Goal: Information Seeking & Learning: Learn about a topic

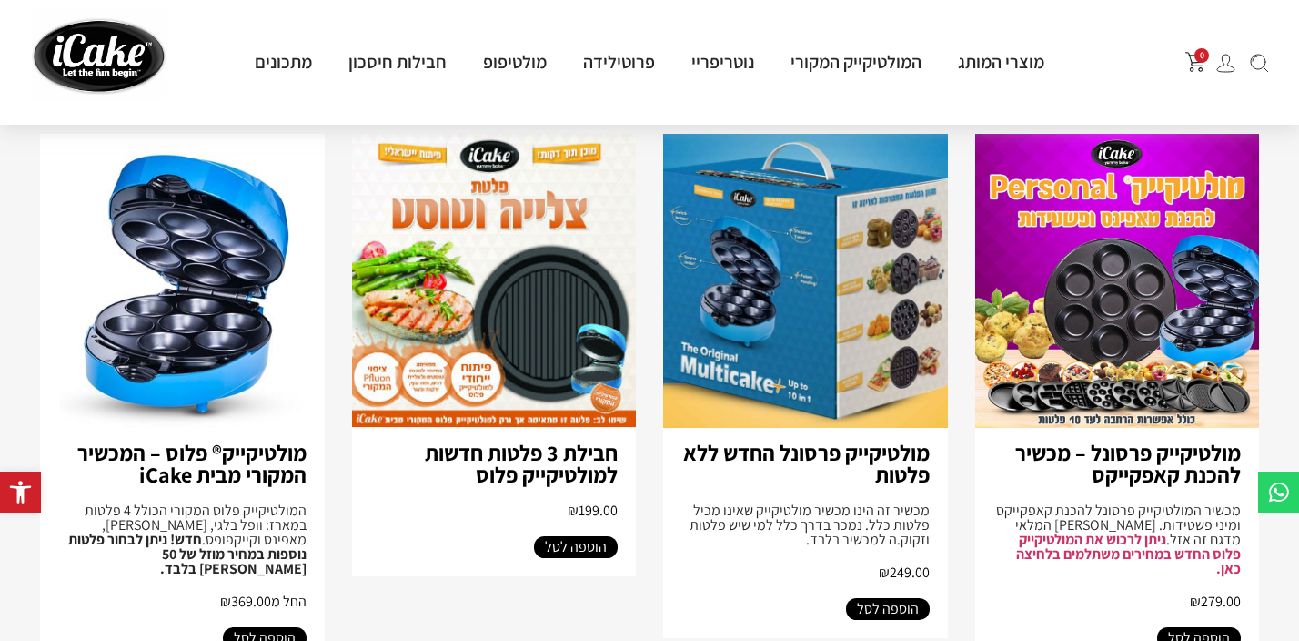
scroll to position [197, 0]
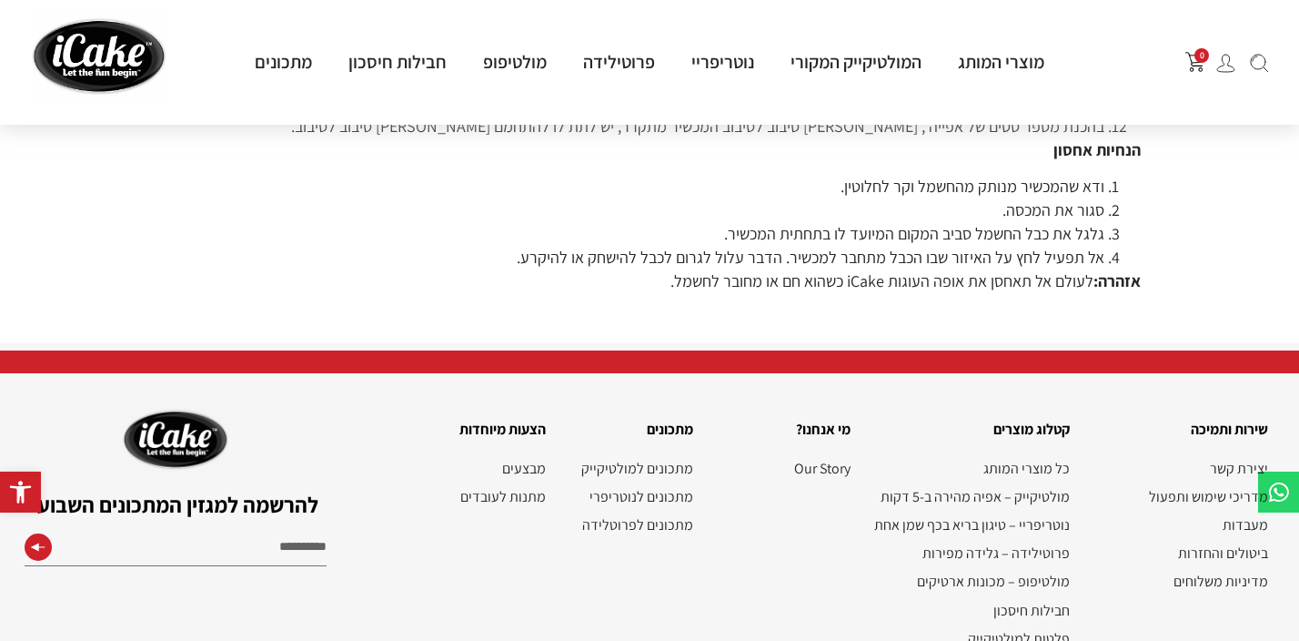
scroll to position [2202, 0]
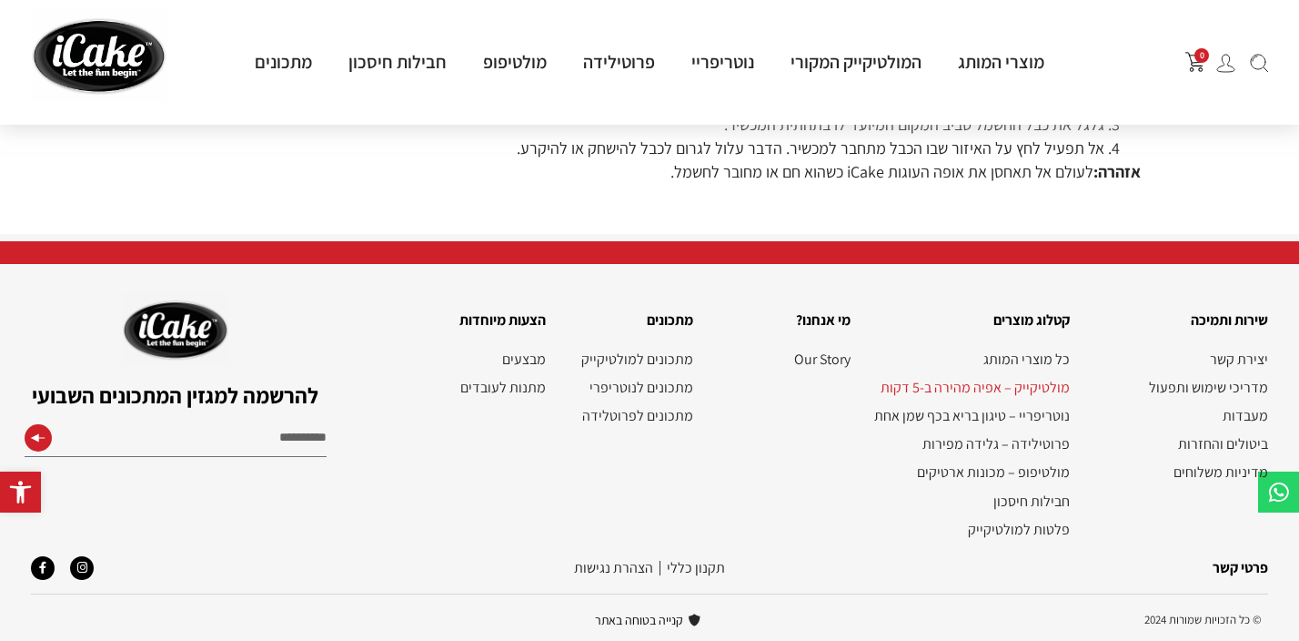
click at [996, 386] on link "מולטיקייק – אפיה מהירה ב-5 דקות" at bounding box center [969, 387] width 201 height 17
click at [621, 361] on link "מתכונים למולטיקייק" at bounding box center [628, 358] width 129 height 17
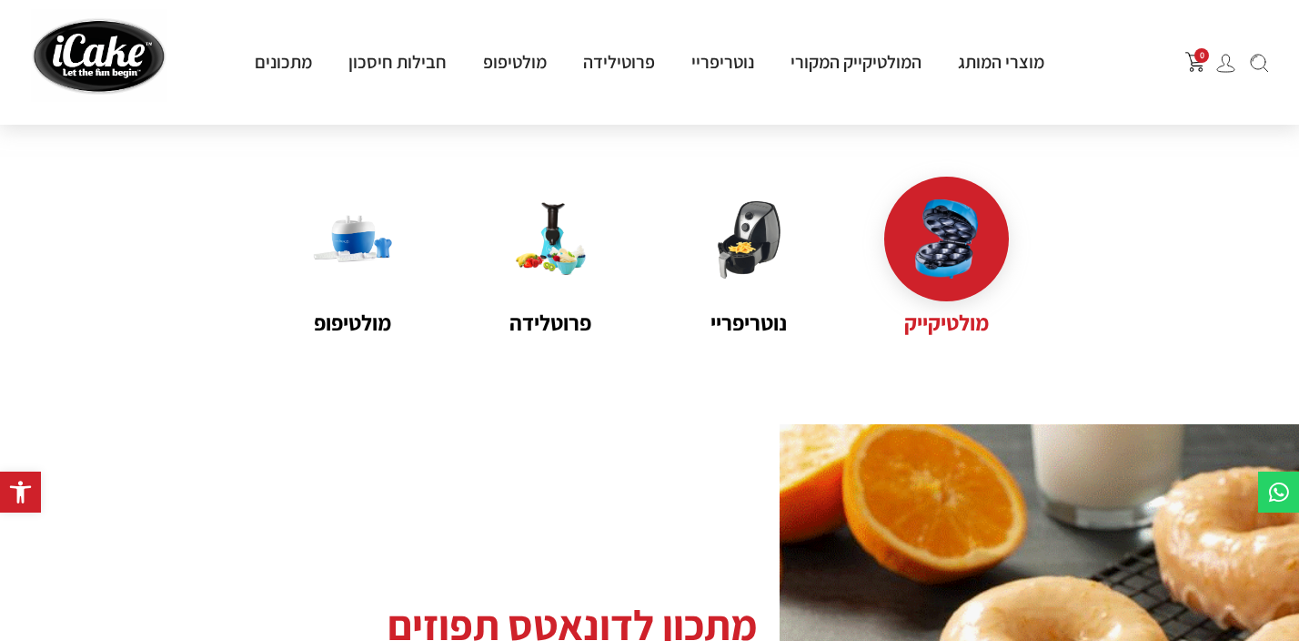
scroll to position [141, 0]
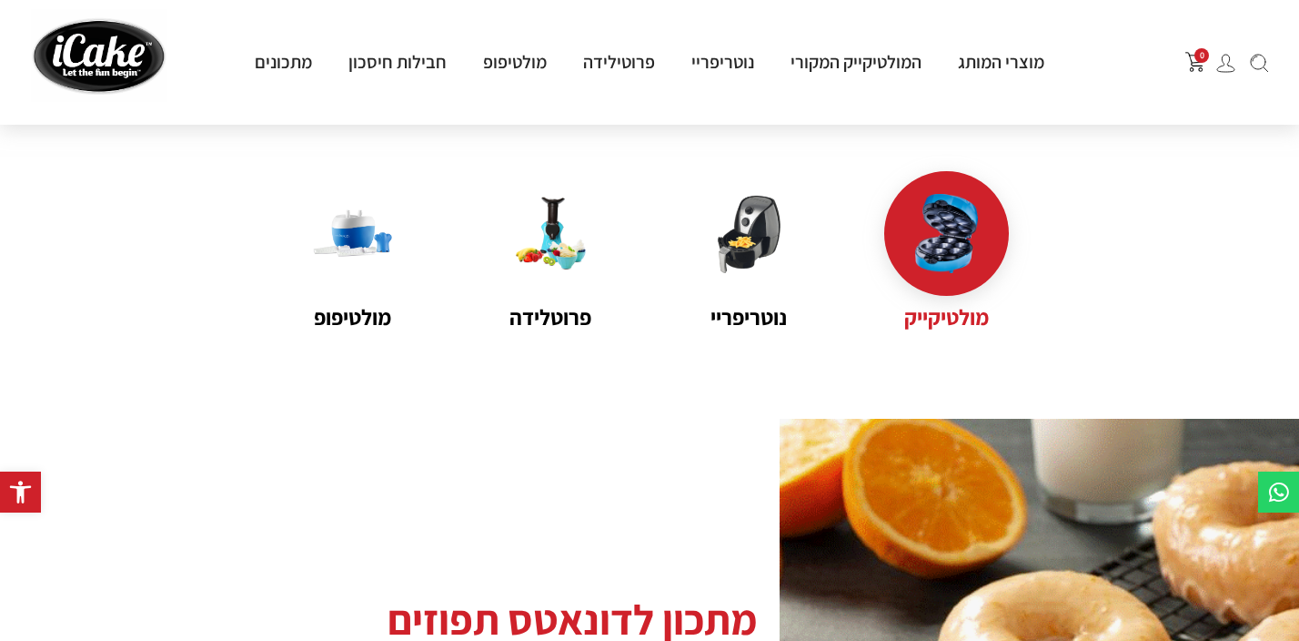
click at [1056, 230] on div "מולטיקייק נוטריפריי פרוטלידה מולטיפופ" at bounding box center [649, 252] width 1299 height 162
click at [969, 231] on img at bounding box center [946, 233] width 79 height 79
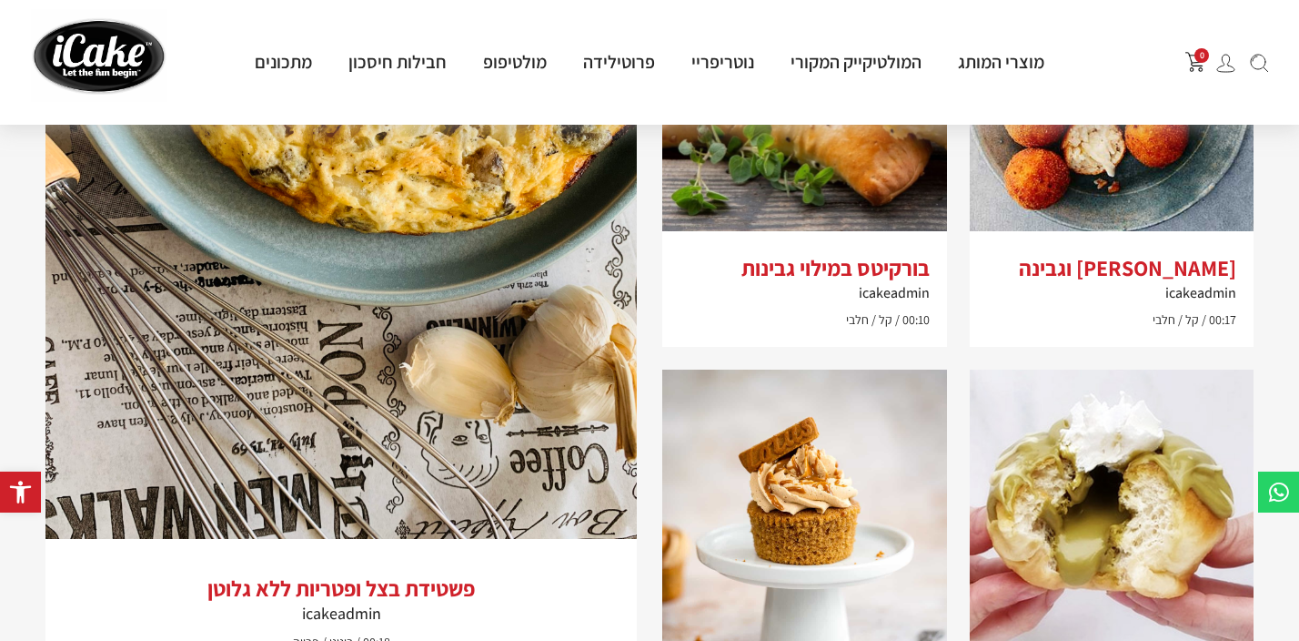
scroll to position [2042, 0]
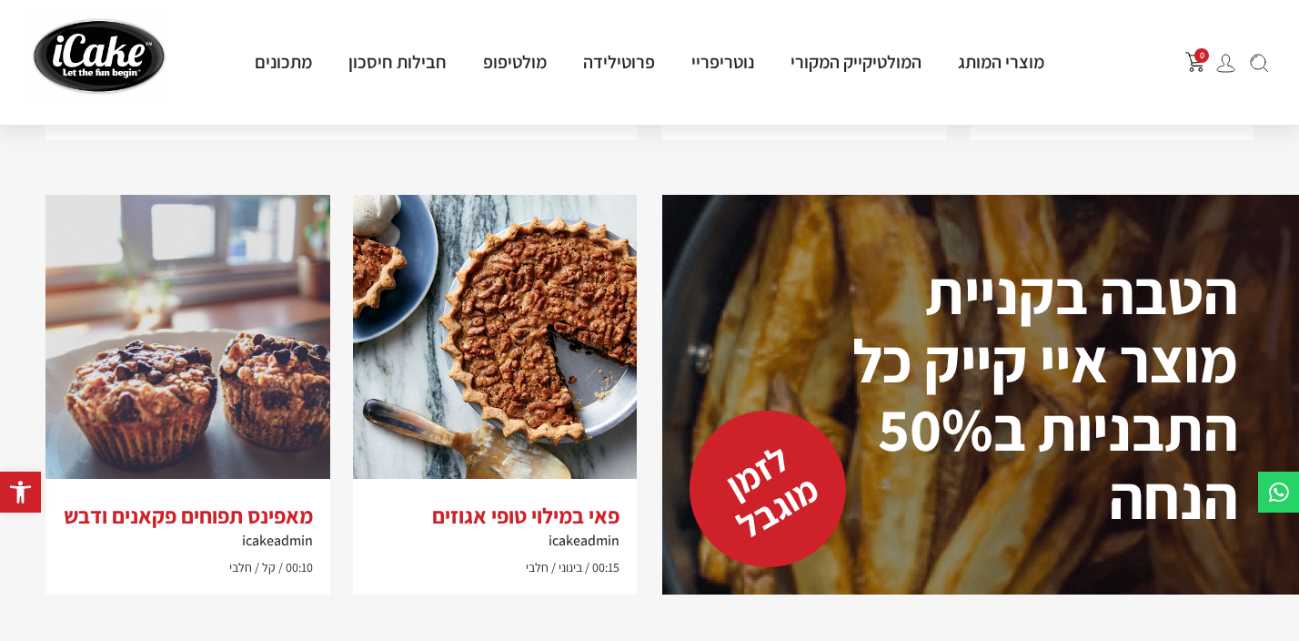
scroll to position [1039, 0]
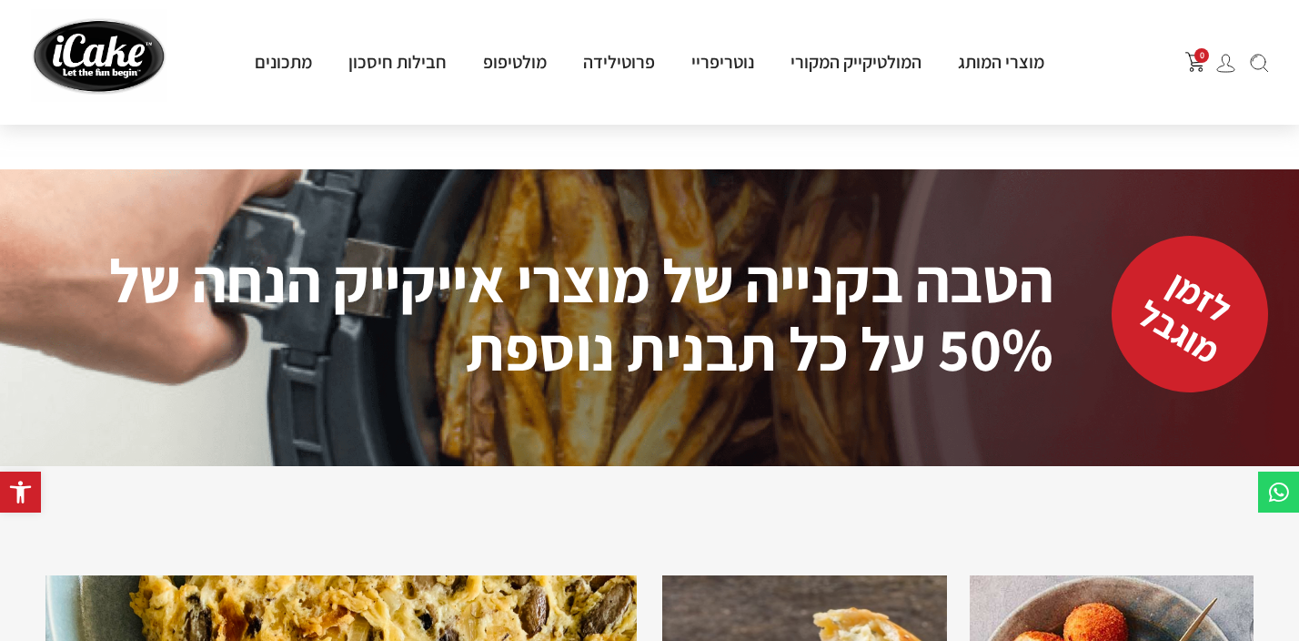
click at [1257, 66] on img at bounding box center [1259, 63] width 18 height 19
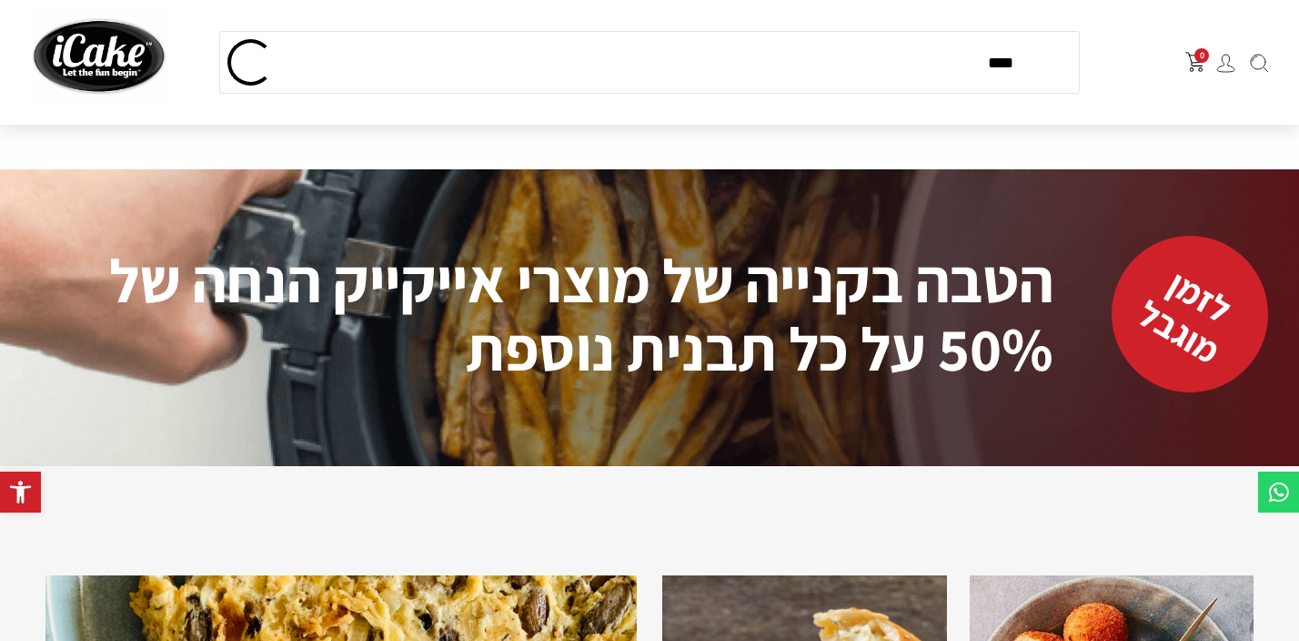
type input "****"
